Goal: Information Seeking & Learning: Learn about a topic

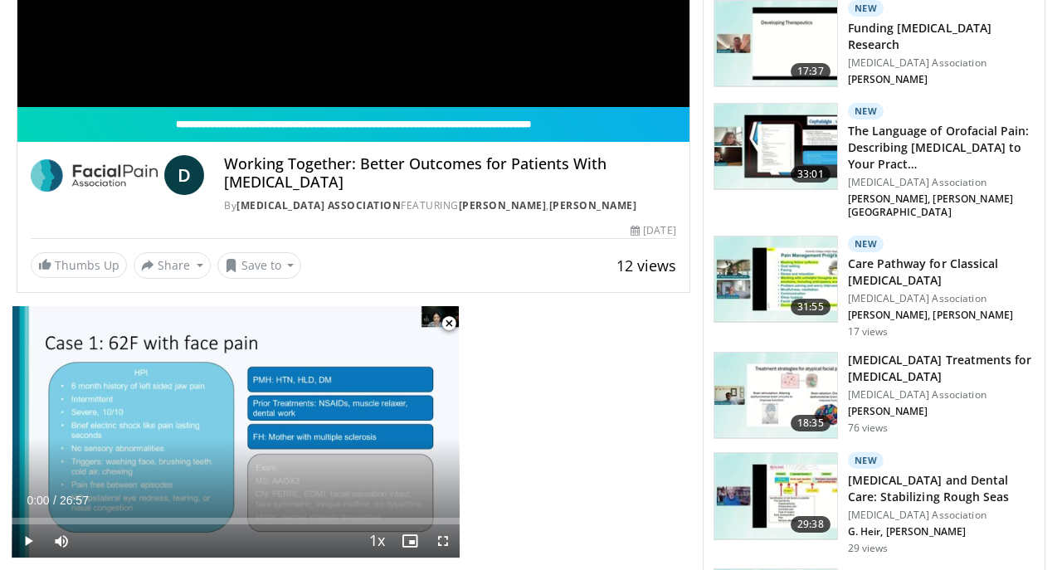
scroll to position [869, 0]
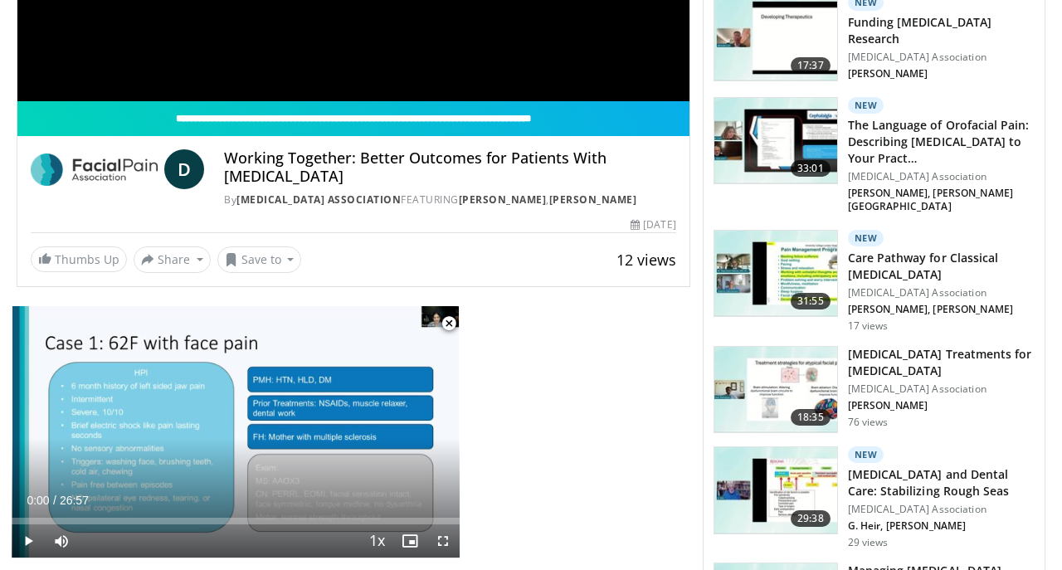
click at [448, 320] on span "Video Player" at bounding box center [448, 323] width 33 height 33
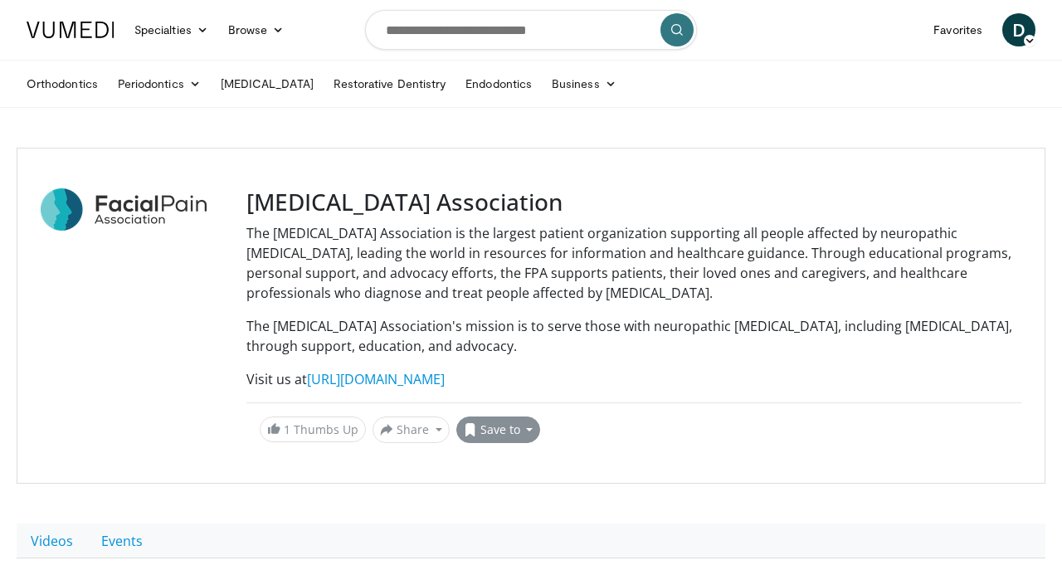
scroll to position [0, 0]
click at [509, 26] on input "Search topics, interventions" at bounding box center [531, 30] width 332 height 40
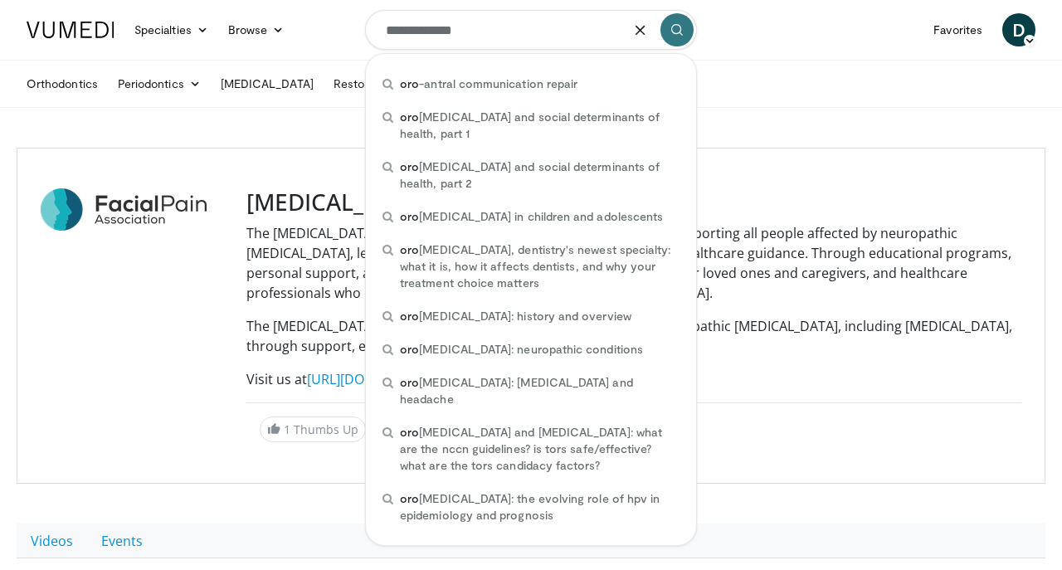
type input "**********"
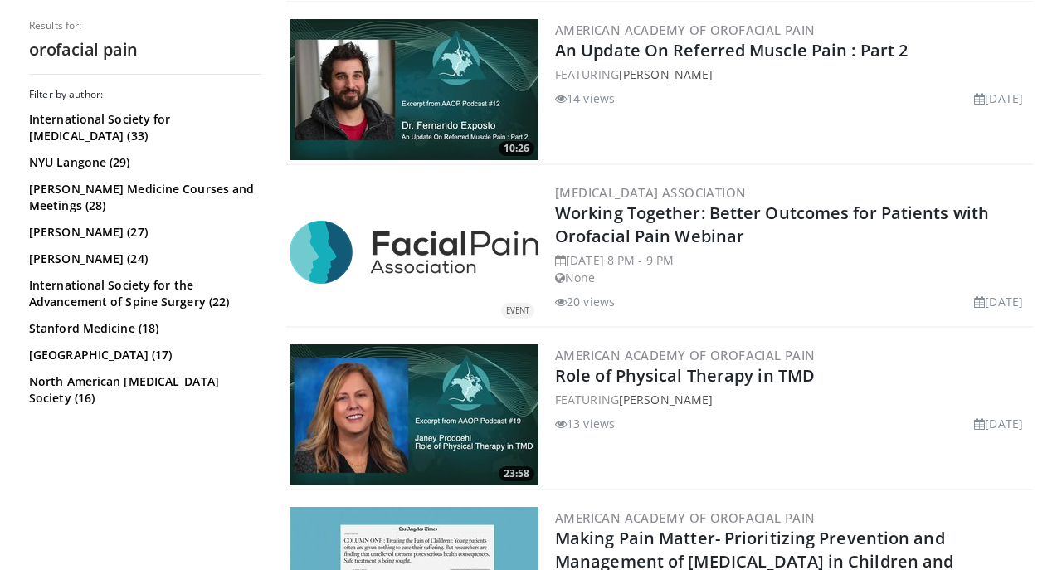
scroll to position [1633, 0]
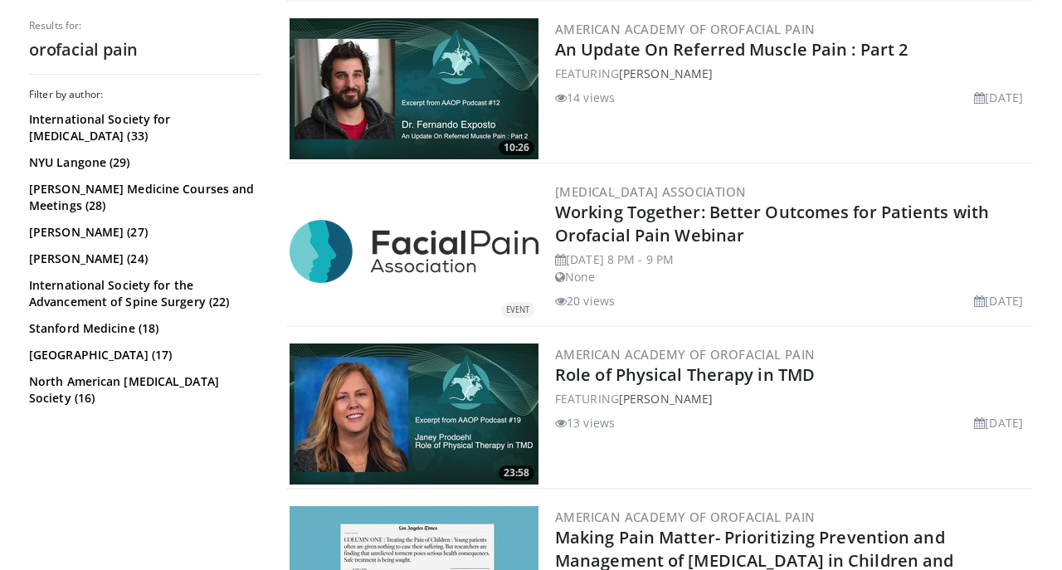
click at [743, 285] on div "Wednesday, March 5, 2025 8 PM - 9 PM None" at bounding box center [792, 268] width 475 height 35
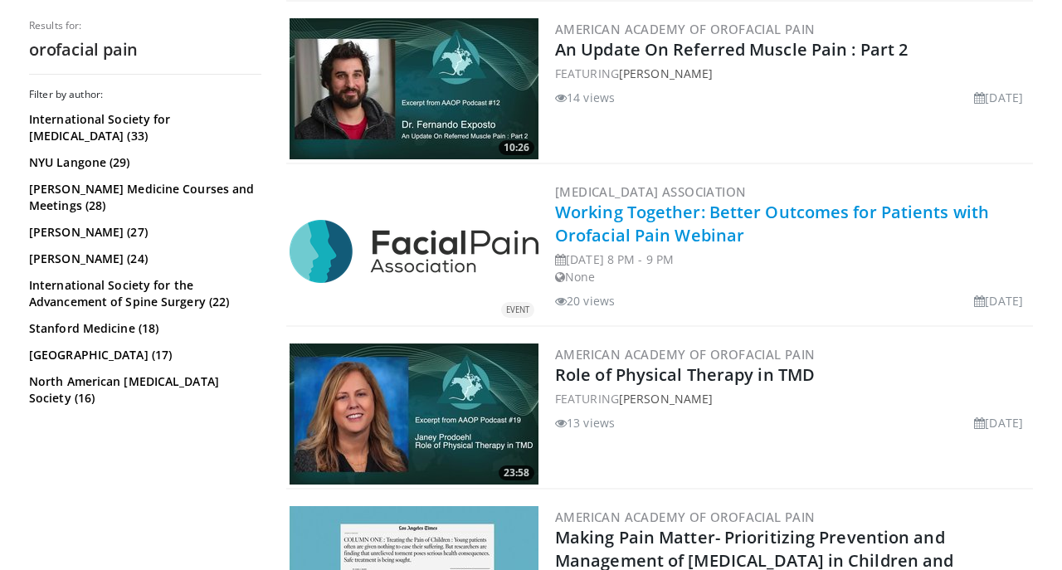
click at [733, 217] on link "Working Together: Better Outcomes for Patients with Orofacial Pain Webinar" at bounding box center [772, 224] width 434 height 46
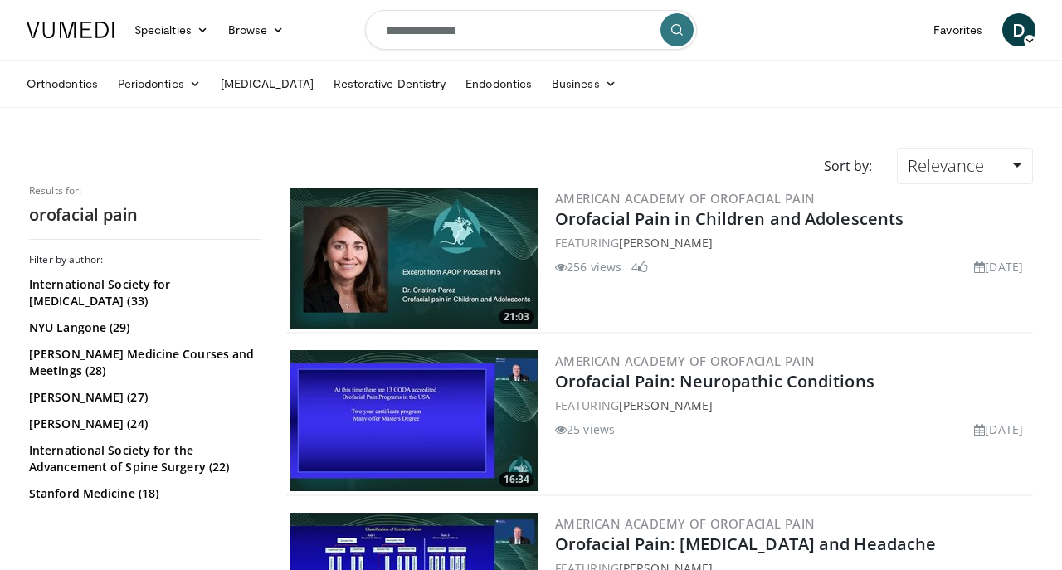
scroll to position [0, 0]
click at [279, 29] on icon at bounding box center [278, 30] width 12 height 12
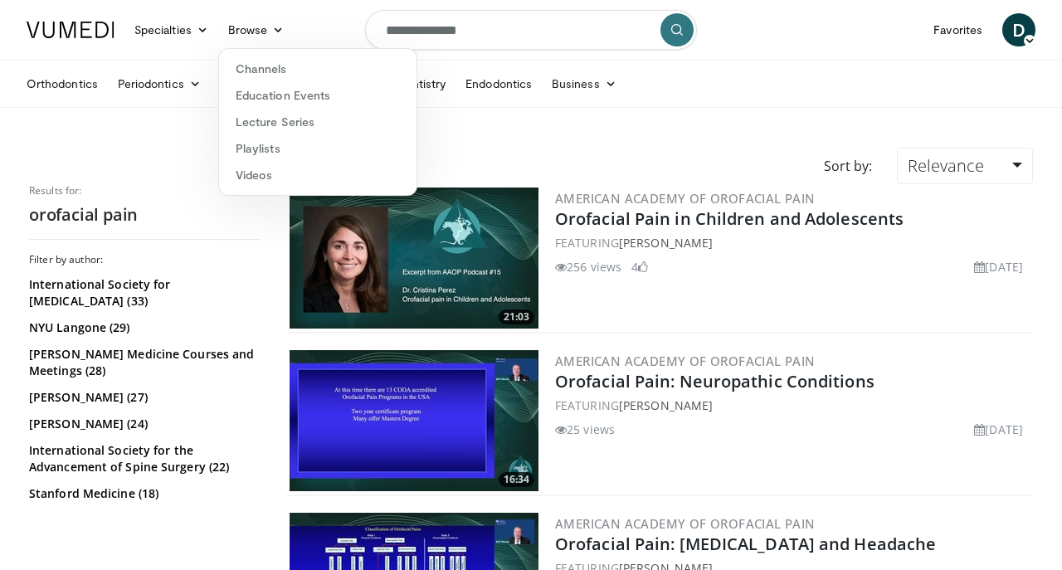
click at [1024, 35] on icon at bounding box center [1030, 41] width 12 height 12
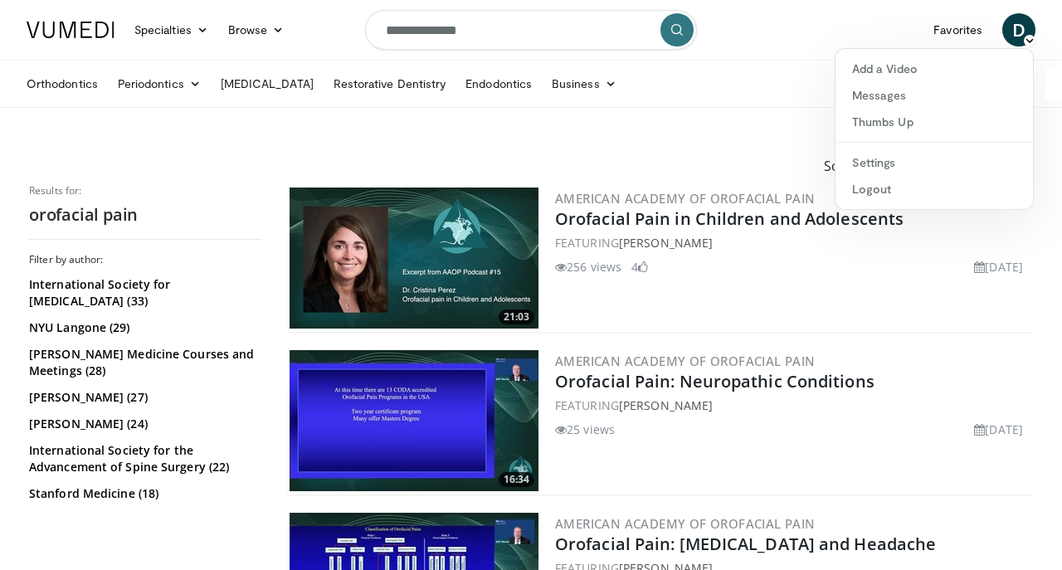
click at [1024, 35] on icon at bounding box center [1030, 41] width 12 height 12
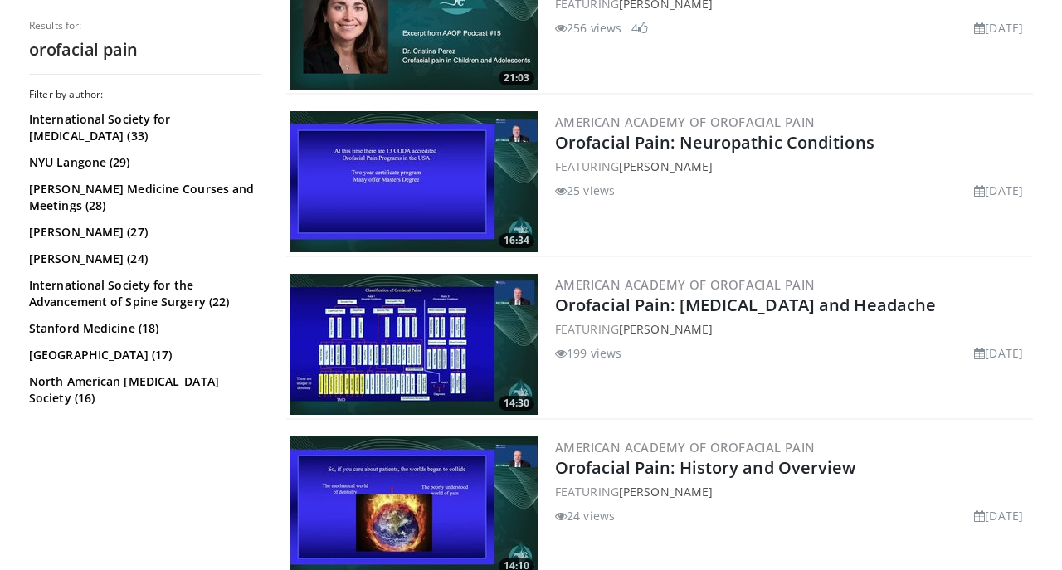
scroll to position [254, 0]
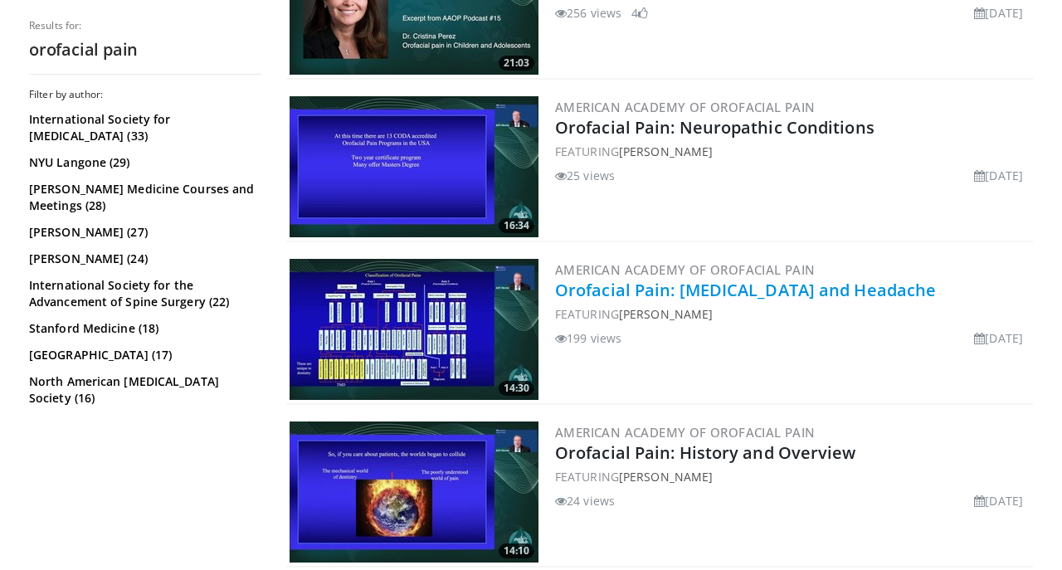
click at [642, 290] on link "Orofacial Pain: Temporomandibular Disorders and Headache" at bounding box center [745, 290] width 381 height 22
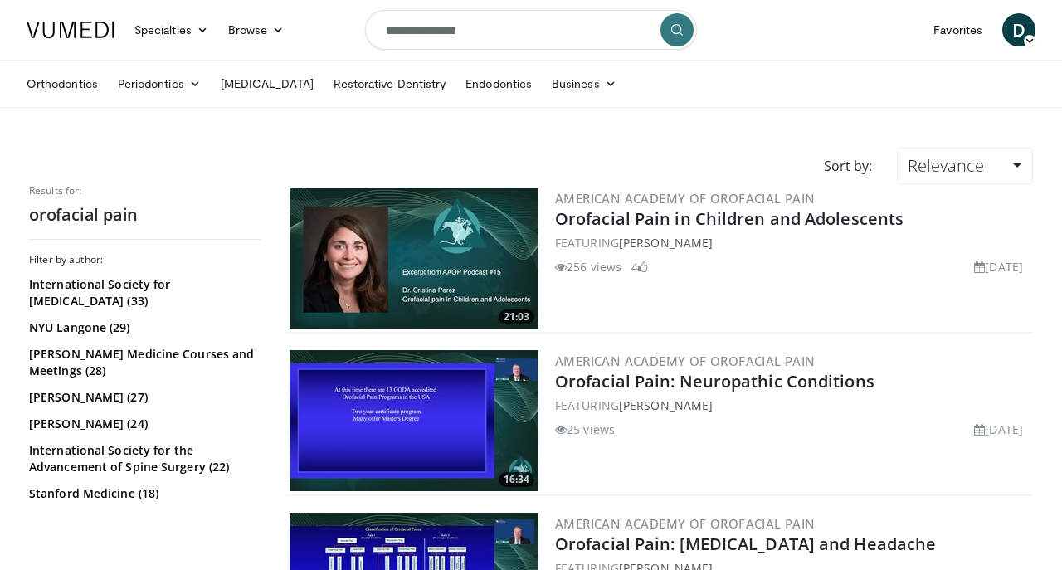
scroll to position [0, 0]
click at [421, 87] on link "Restorative Dentistry" at bounding box center [390, 83] width 132 height 33
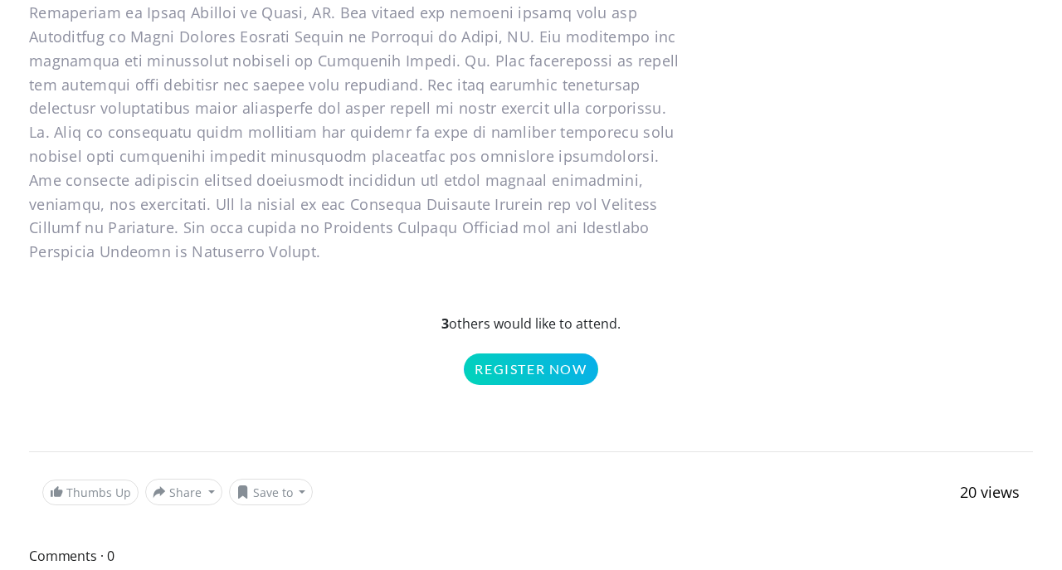
scroll to position [1447, 0]
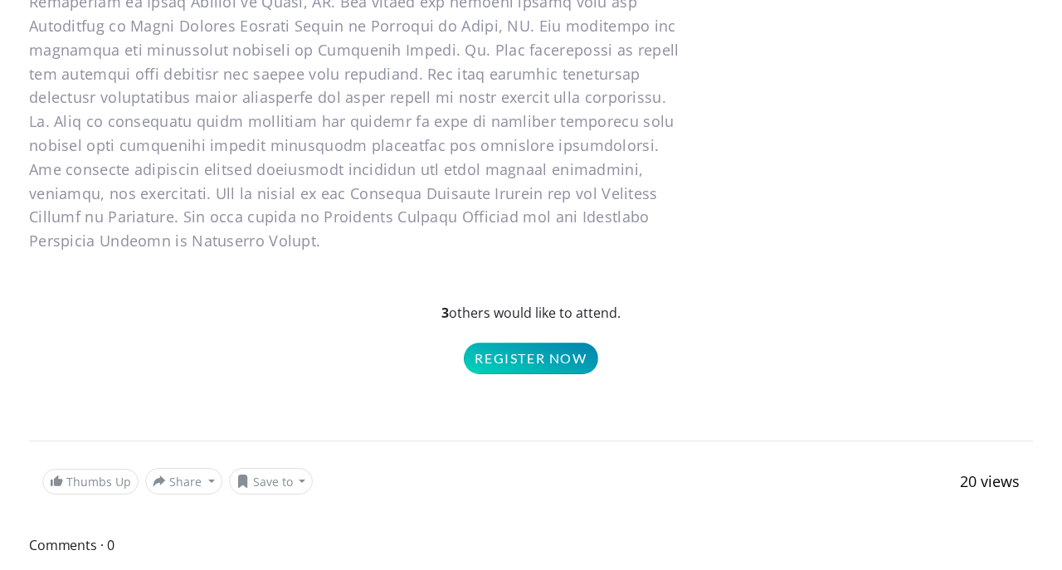
click at [580, 343] on link "Register Now" at bounding box center [531, 359] width 134 height 32
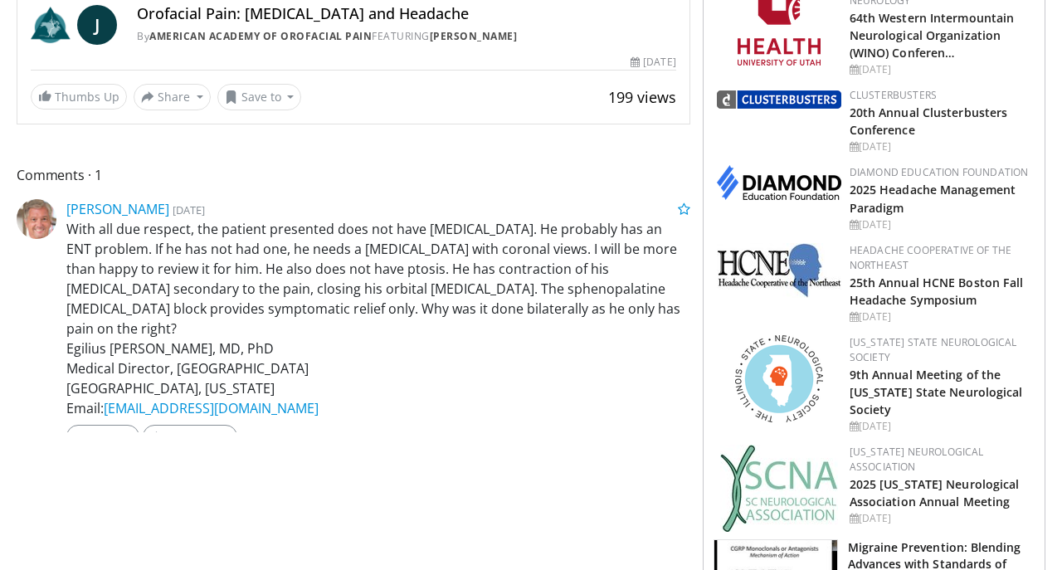
scroll to position [596, 0]
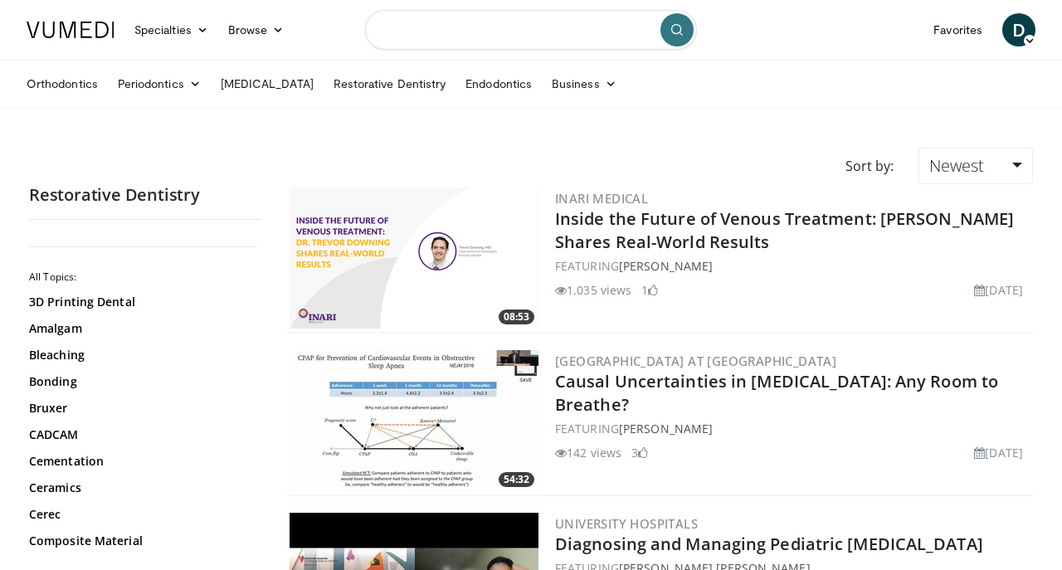
click at [552, 34] on input "Search topics, interventions" at bounding box center [531, 30] width 332 height 40
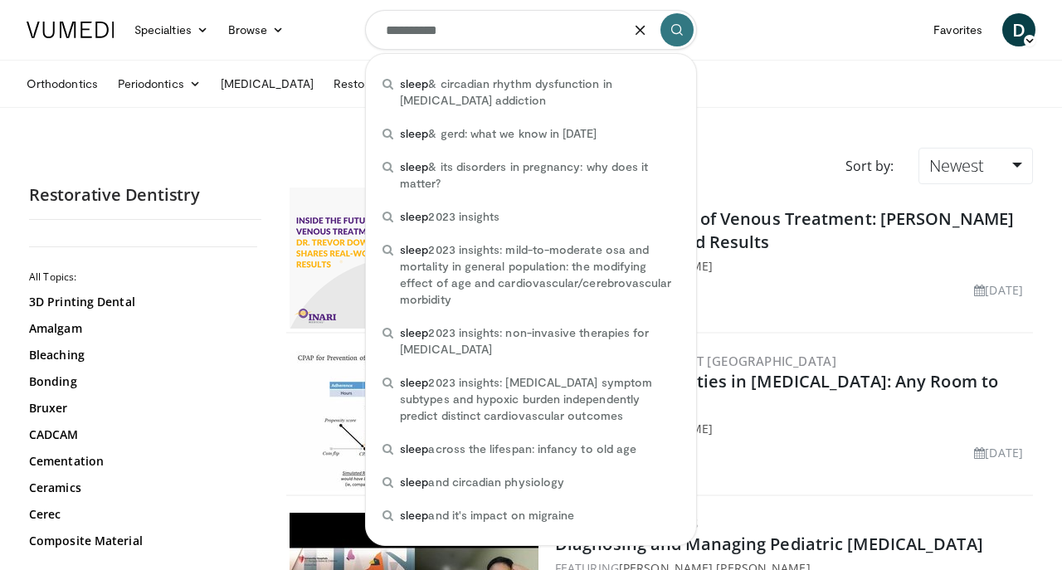
type input "**********"
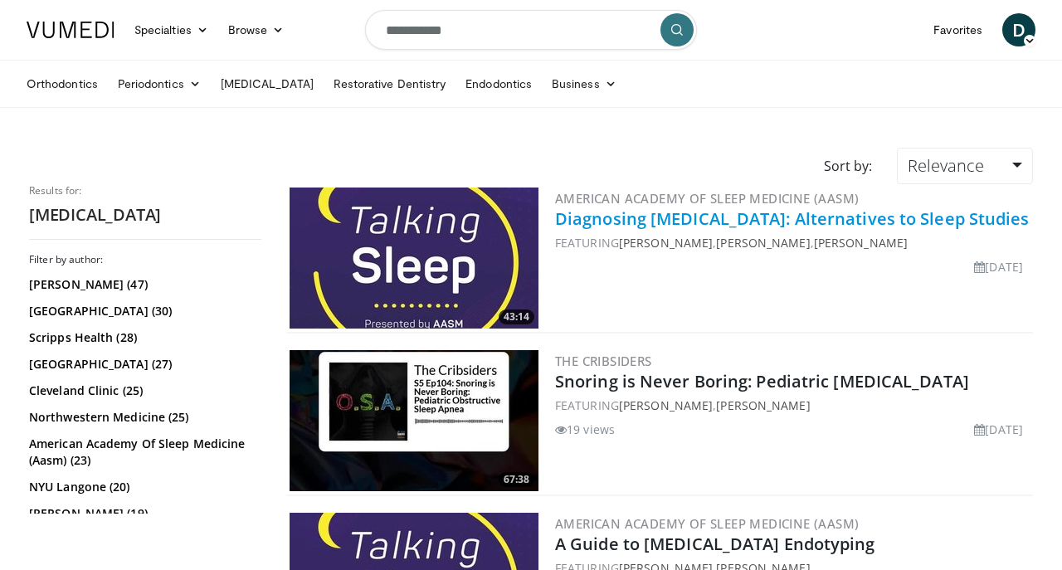
click at [679, 217] on link "Diagnosing [MEDICAL_DATA]: Alternatives to Sleep Studies" at bounding box center [792, 218] width 475 height 22
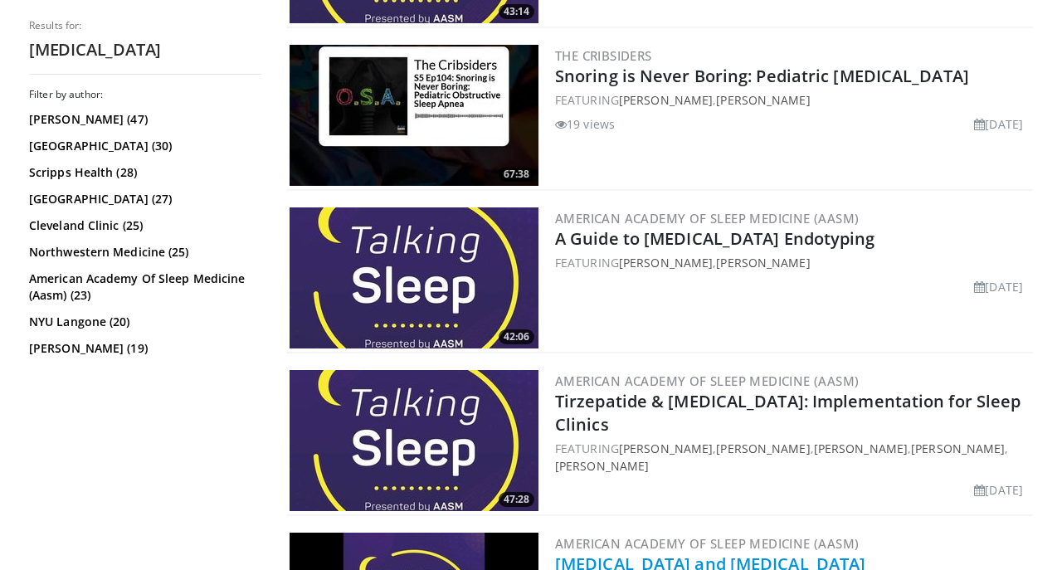
scroll to position [290, 0]
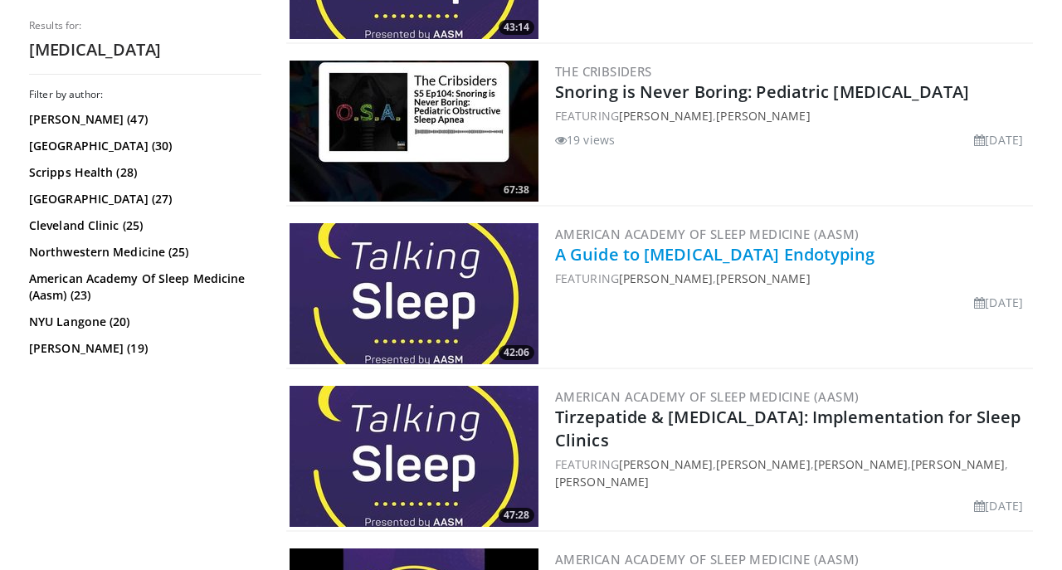
click at [742, 248] on link "A Guide to Obstructive Sleep Apnea Endotyping" at bounding box center [715, 254] width 320 height 22
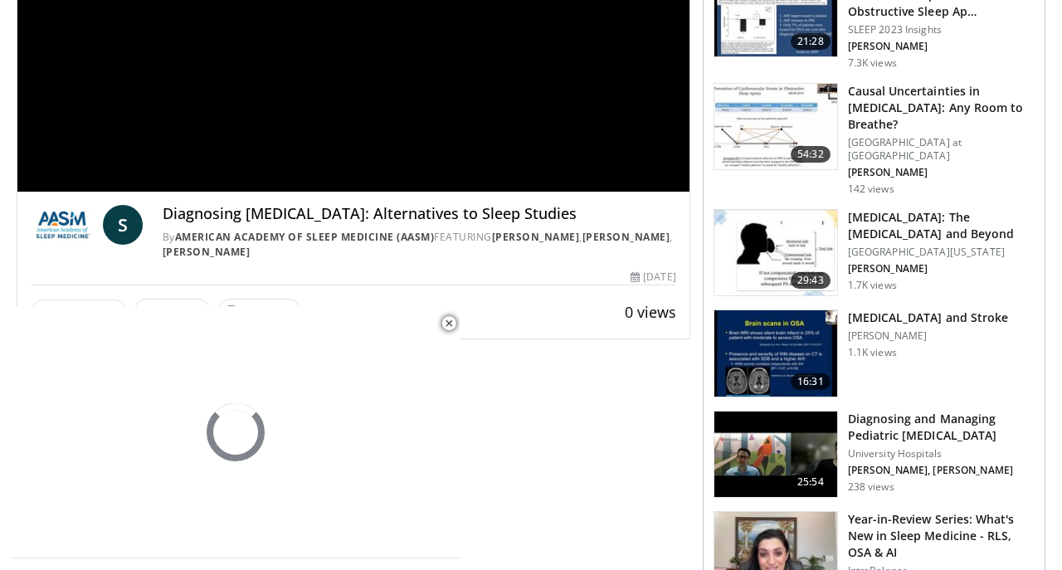
scroll to position [317, 0]
